Goal: Book appointment/travel/reservation

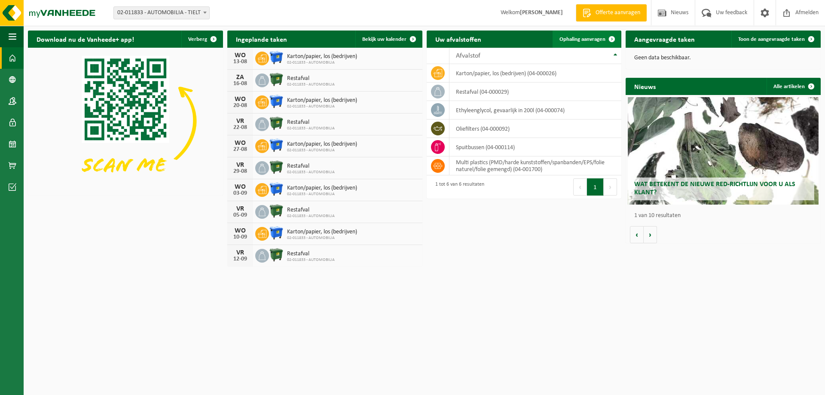
click at [579, 43] on link "Ophaling aanvragen" at bounding box center [587, 39] width 68 height 17
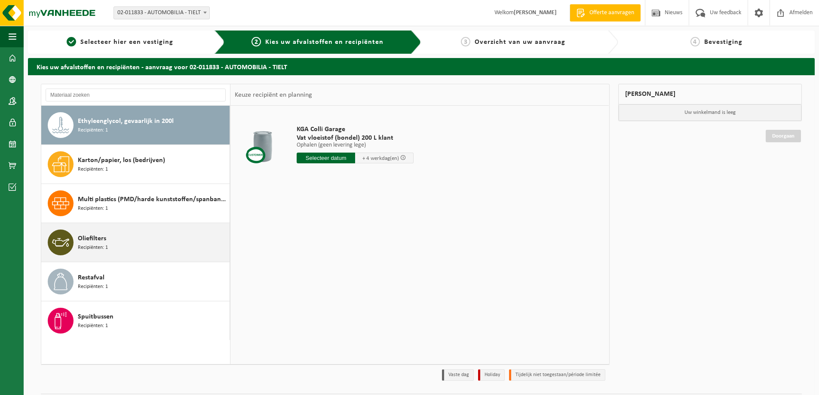
click at [162, 241] on div "Oliefilters Recipiënten: 1" at bounding box center [153, 242] width 150 height 26
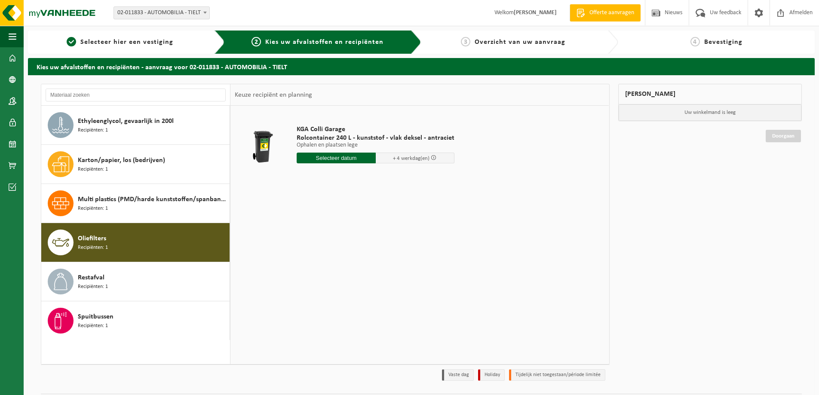
click at [340, 156] on input "text" at bounding box center [336, 158] width 79 height 11
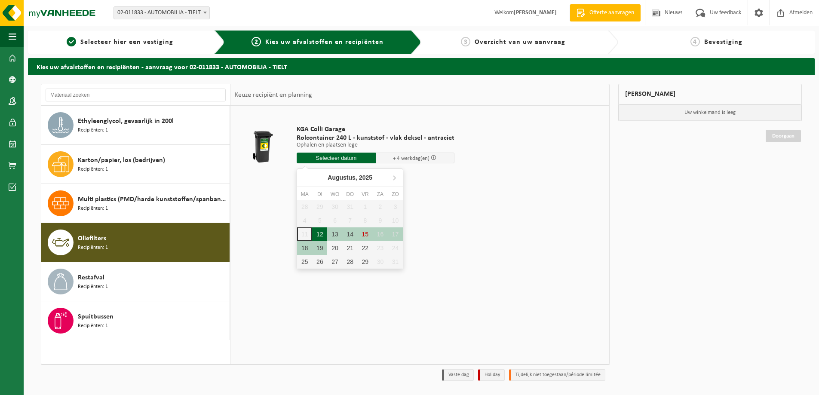
click at [319, 235] on div "12" at bounding box center [319, 234] width 15 height 14
type input "Van 2025-08-12"
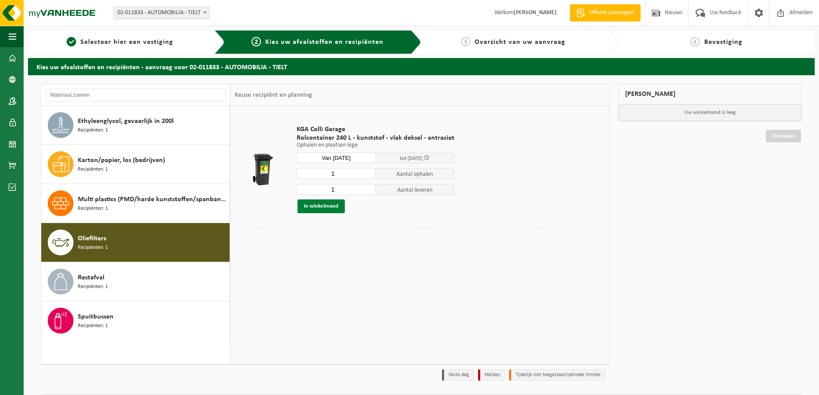
click at [323, 205] on button "In winkelmand" at bounding box center [320, 206] width 47 height 14
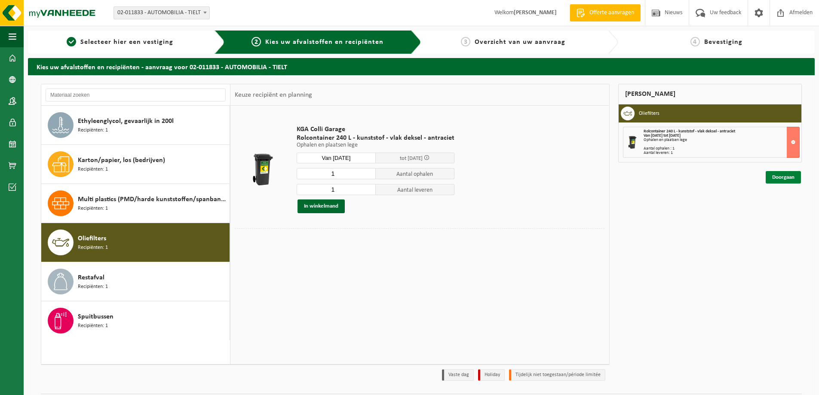
click at [786, 174] on link "Doorgaan" at bounding box center [782, 177] width 35 height 12
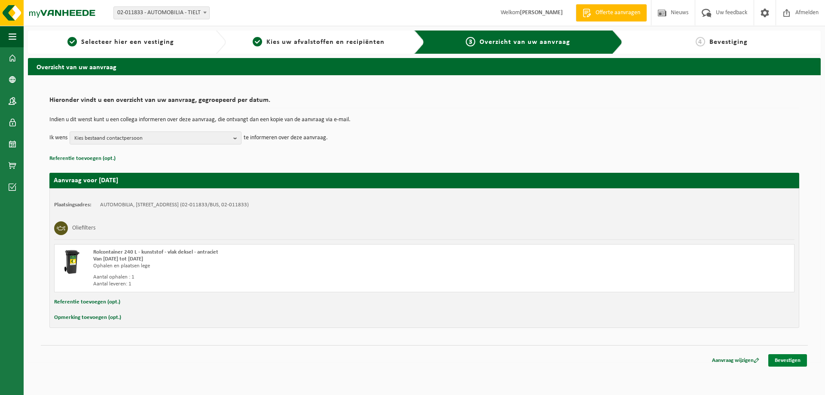
click at [792, 360] on link "Bevestigen" at bounding box center [787, 360] width 39 height 12
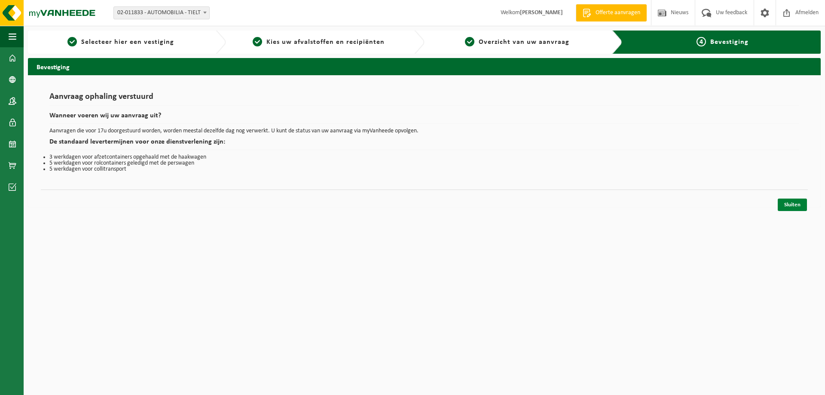
click at [793, 202] on link "Sluiten" at bounding box center [792, 205] width 29 height 12
